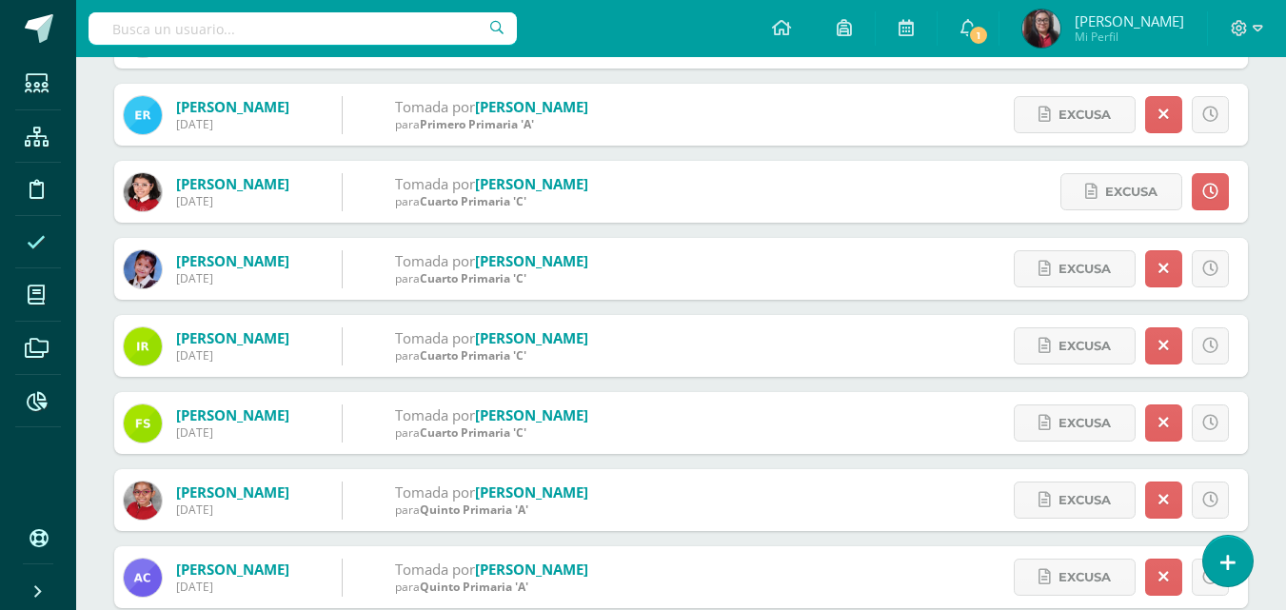
scroll to position [1142, 0]
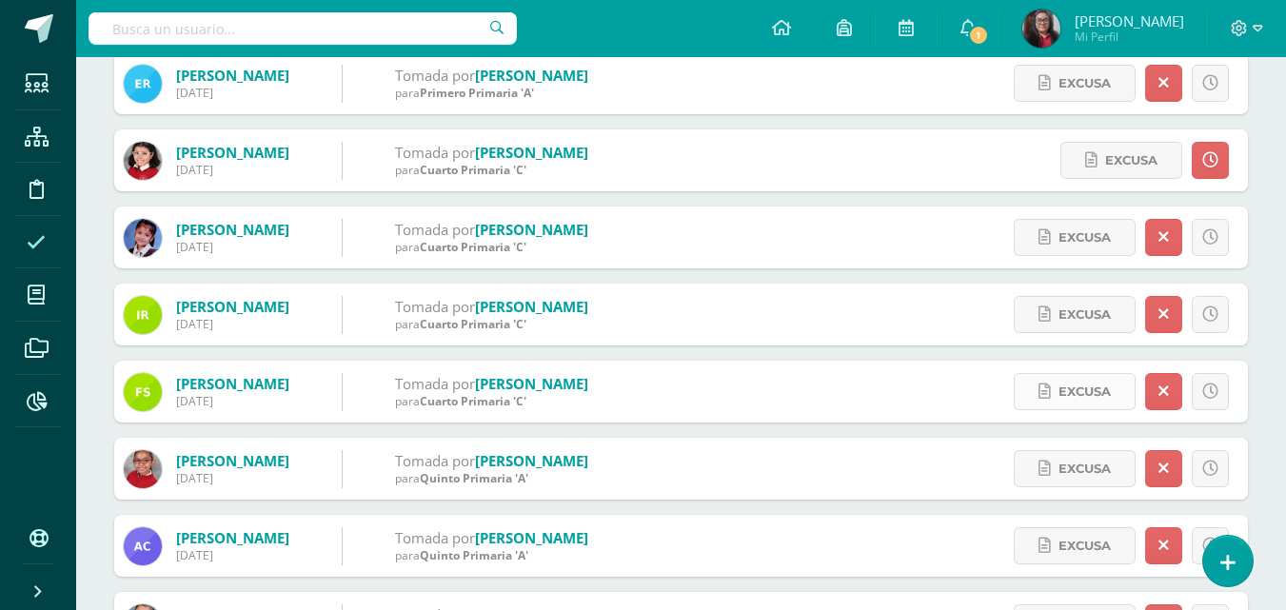
click at [1102, 396] on span "Excusa" at bounding box center [1084, 391] width 52 height 35
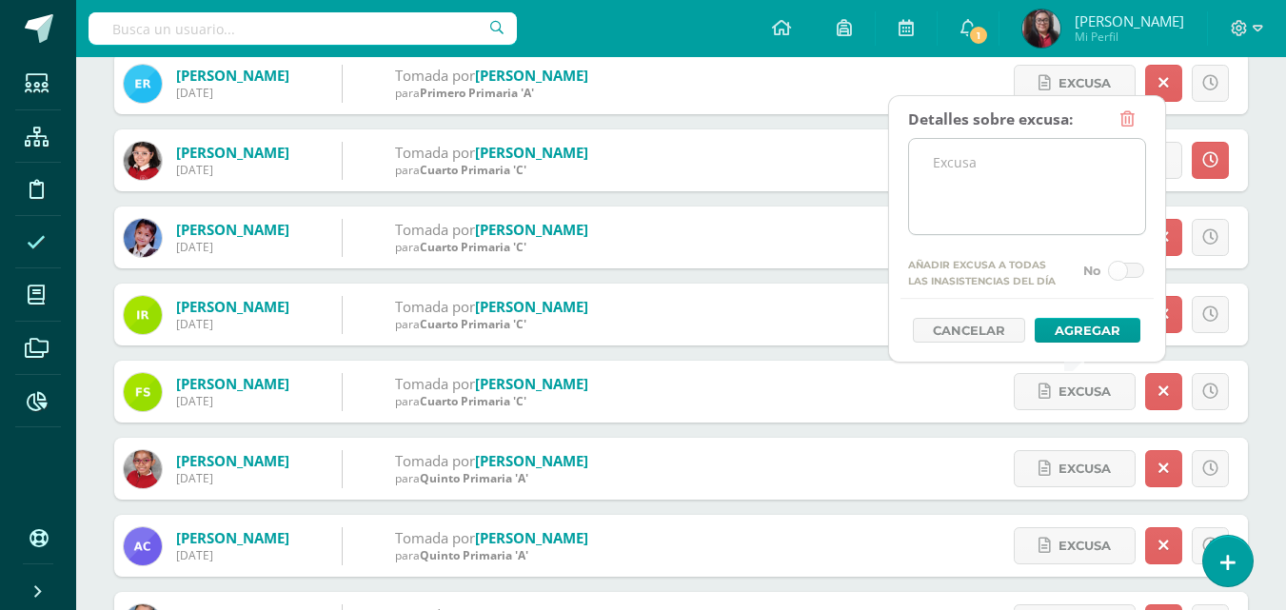
click at [987, 196] on textarea at bounding box center [1027, 186] width 236 height 95
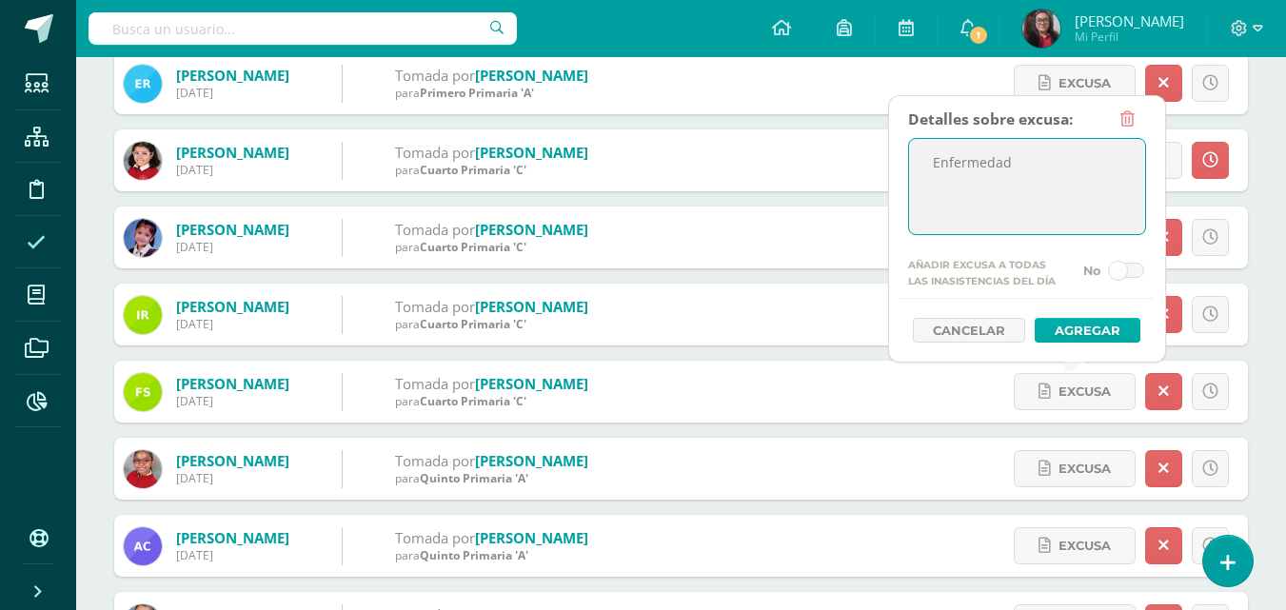
type textarea "Enfermedad"
click at [1081, 327] on button "Agregar" at bounding box center [1088, 330] width 106 height 25
click at [1078, 327] on button "Agregar" at bounding box center [1088, 330] width 106 height 25
click at [1083, 326] on button "Agregar" at bounding box center [1088, 330] width 106 height 25
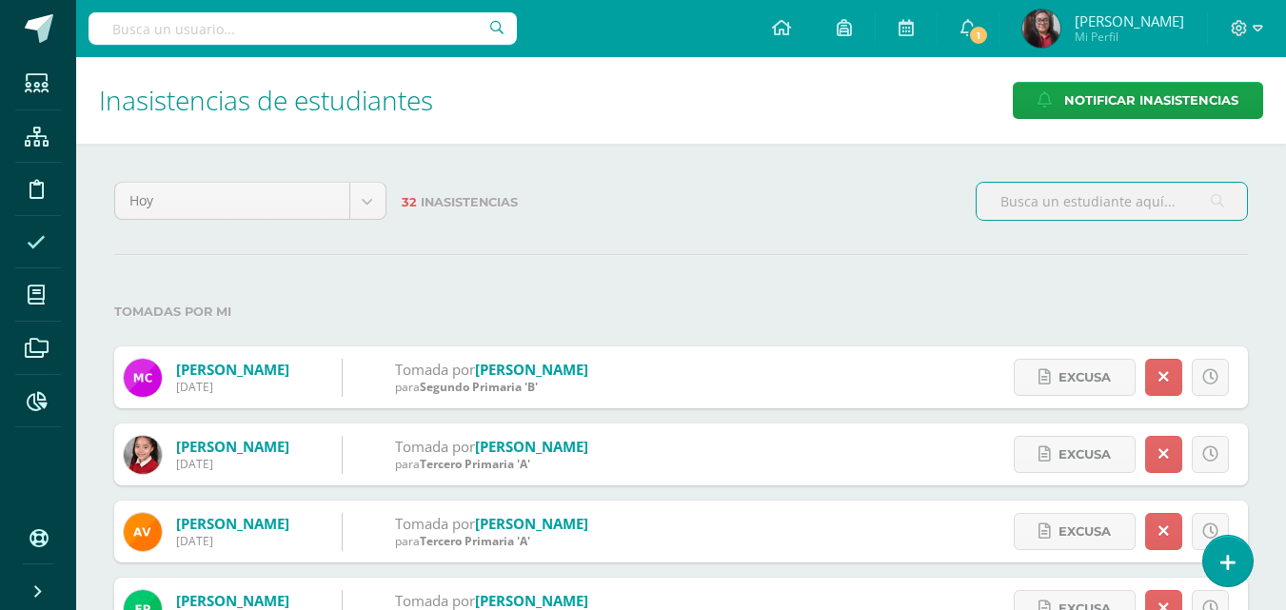
click at [223, 30] on input "text" at bounding box center [303, 28] width 428 height 32
type input "[PERSON_NAME]"
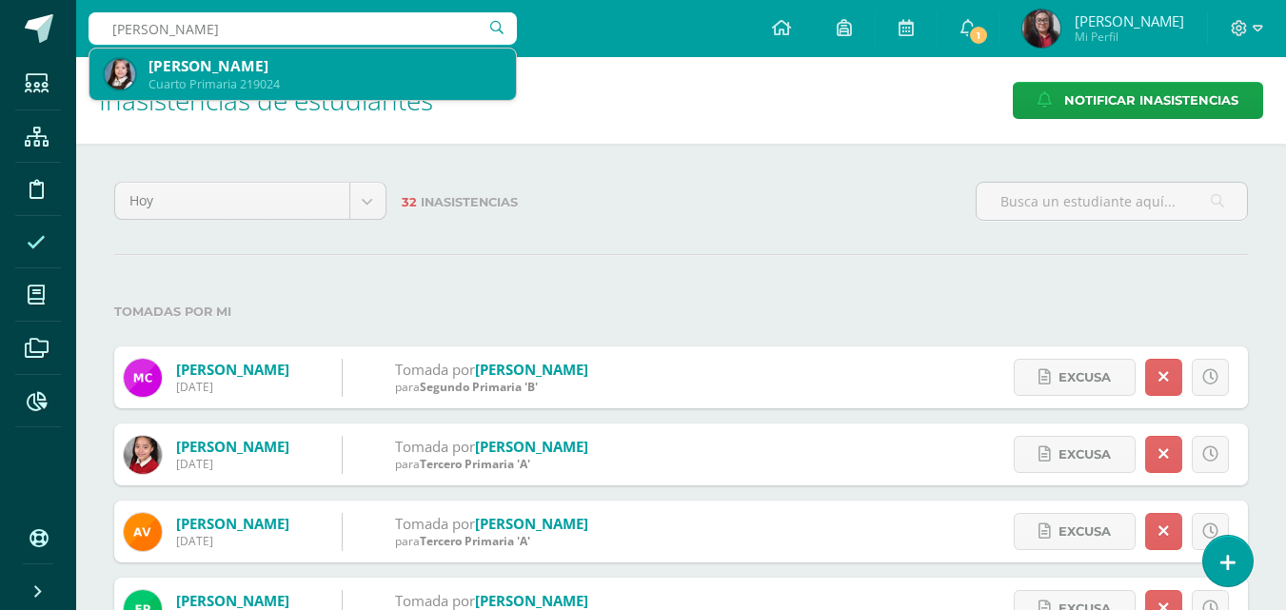
click at [253, 69] on div "[PERSON_NAME]" at bounding box center [324, 66] width 352 height 20
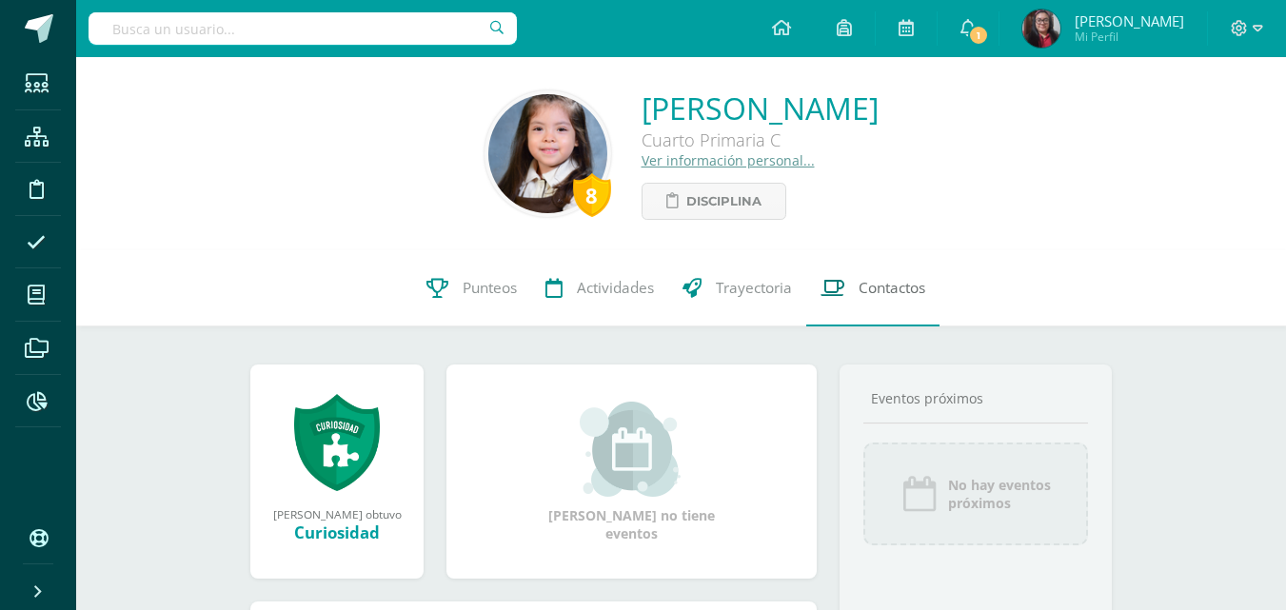
click at [906, 306] on link "Contactos" at bounding box center [872, 288] width 133 height 76
